Goal: Navigation & Orientation: Find specific page/section

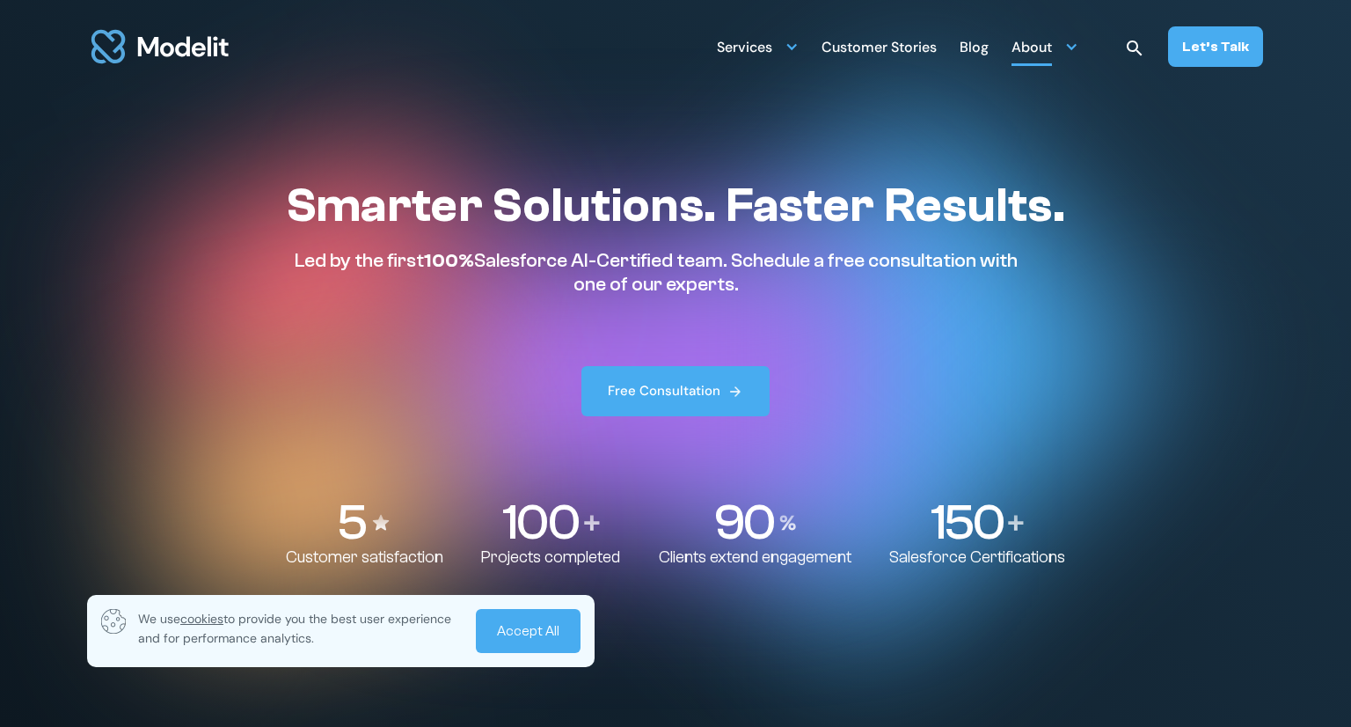
click at [1062, 54] on div "About" at bounding box center [1045, 46] width 67 height 34
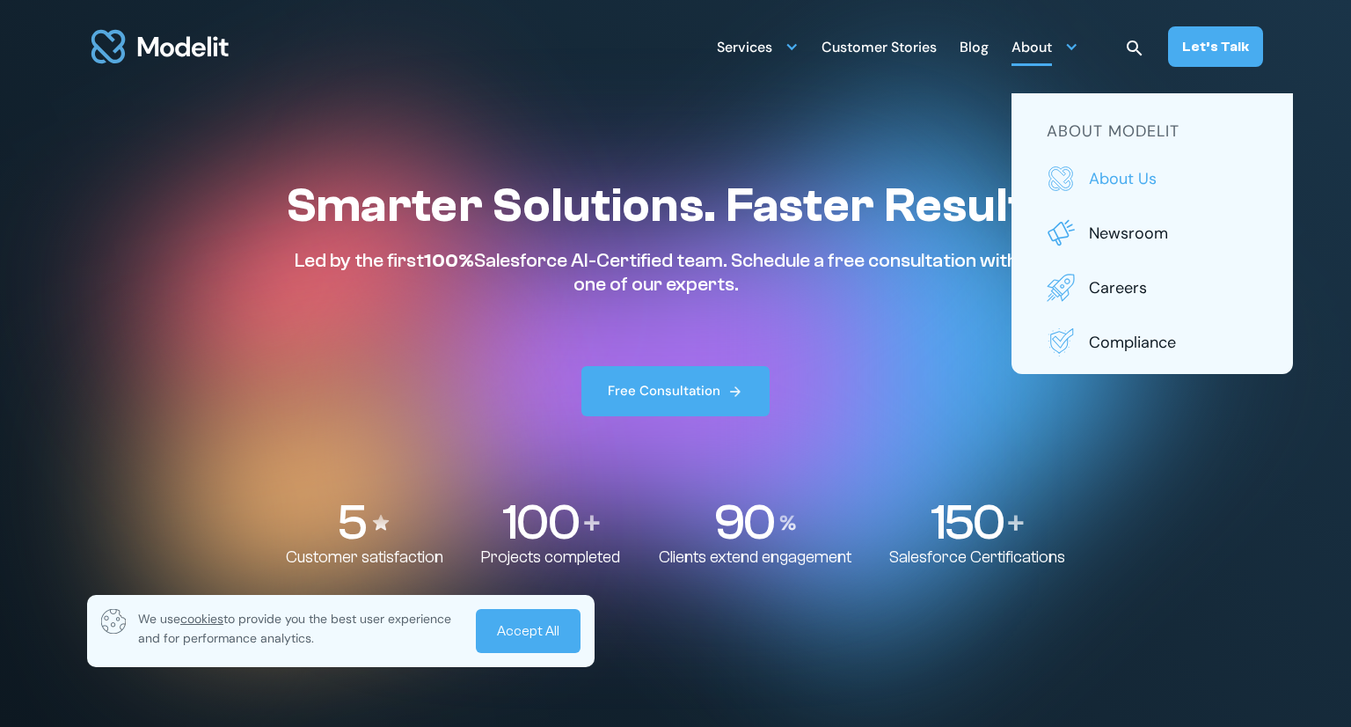
click at [1113, 175] on p "About us" at bounding box center [1173, 178] width 169 height 23
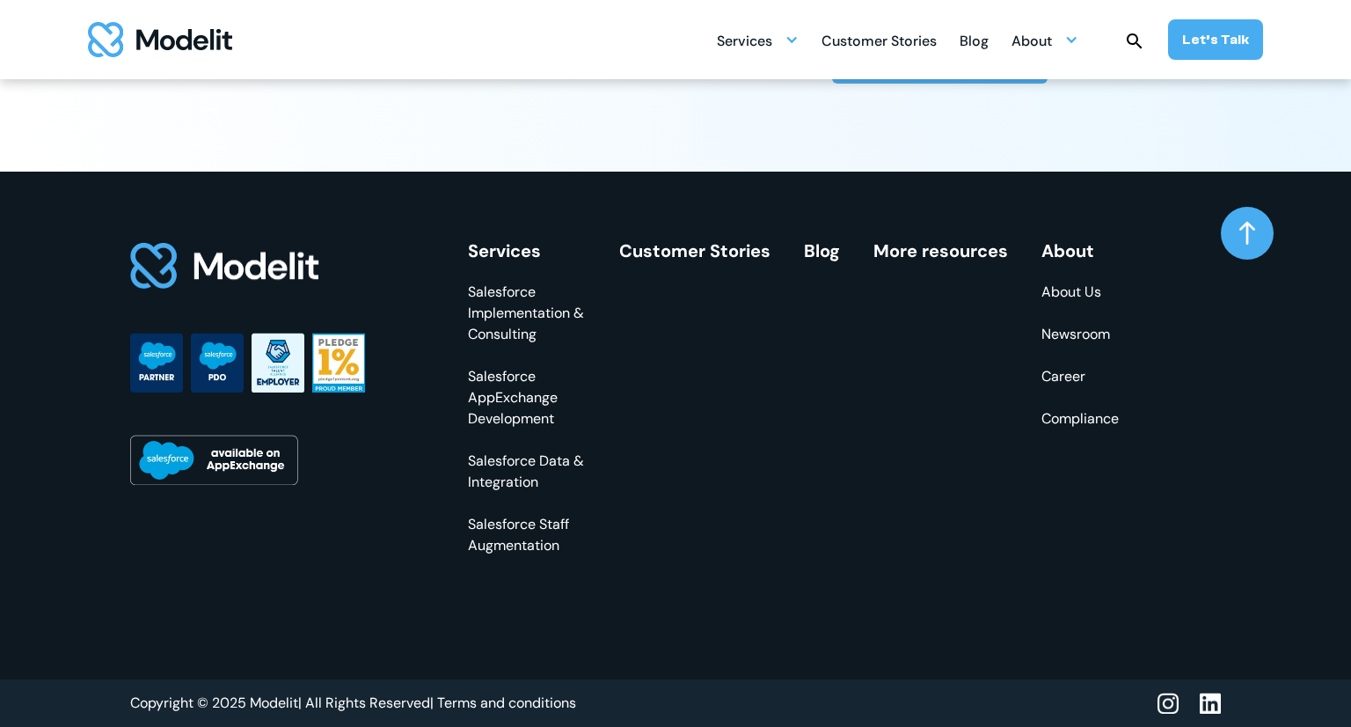
scroll to position [5101, 0]
click at [1072, 385] on link "Career" at bounding box center [1080, 376] width 77 height 21
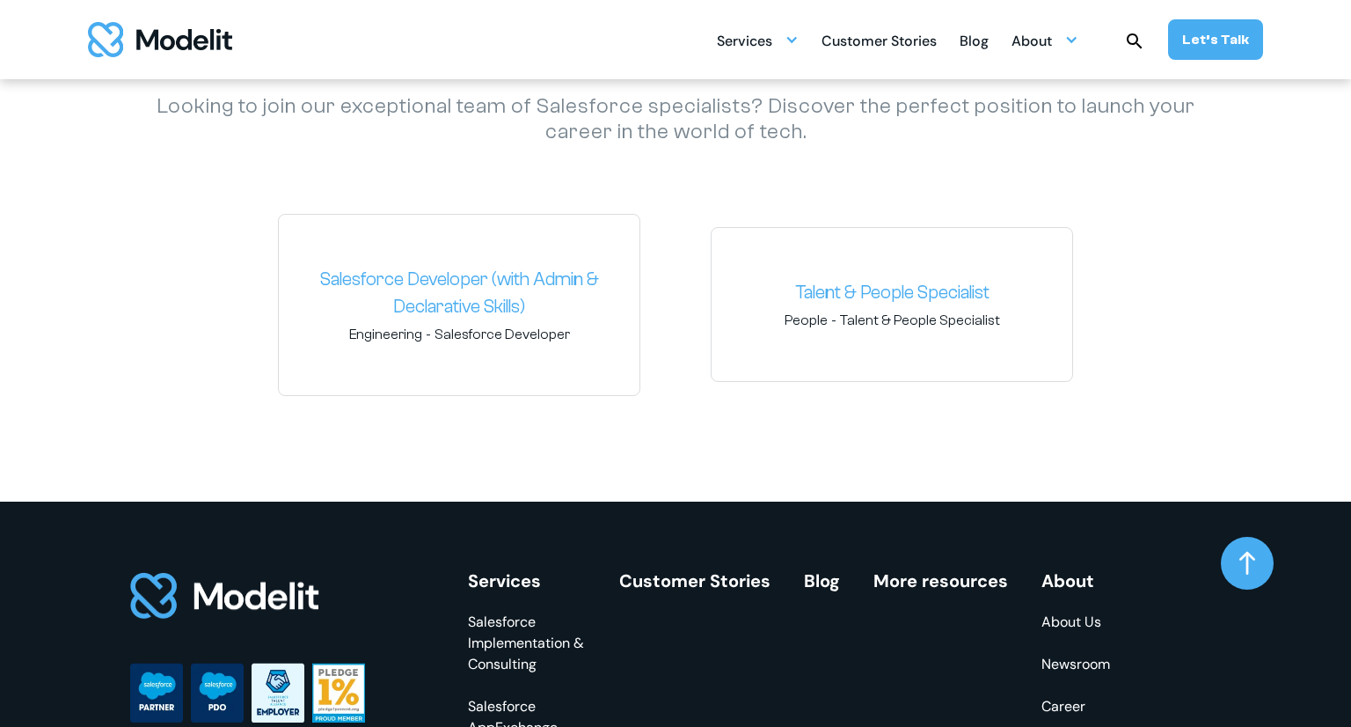
scroll to position [2635, 0]
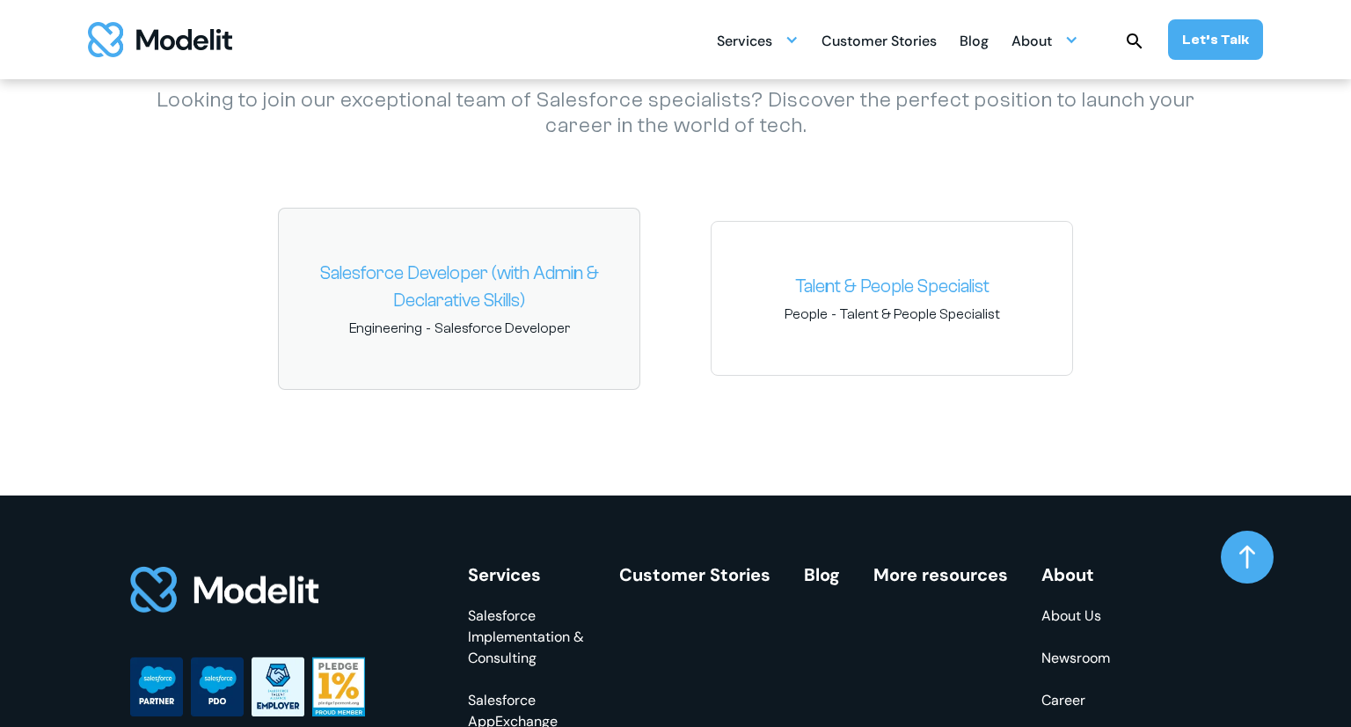
click at [425, 291] on link "Salesforce Developer (with Admin & Declarative Skills)" at bounding box center [459, 287] width 333 height 55
